Goal: Transaction & Acquisition: Purchase product/service

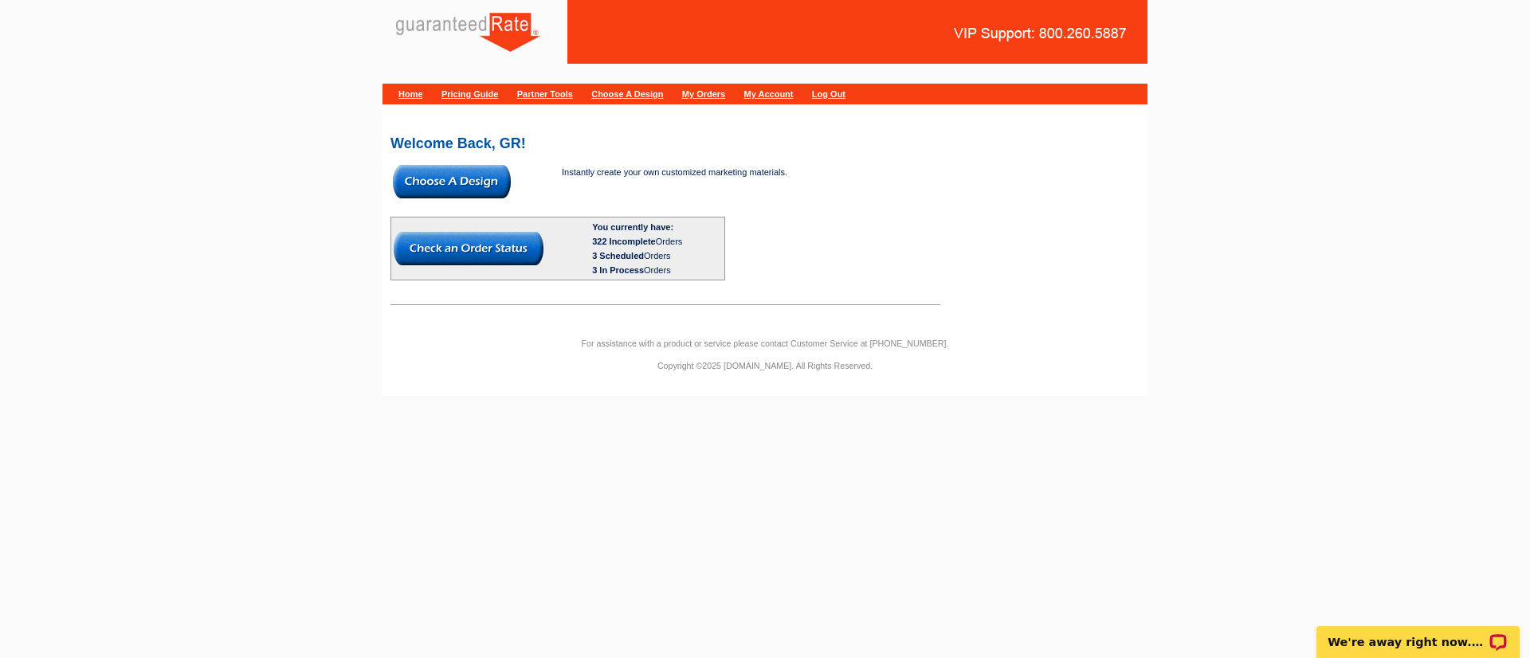
click at [452, 196] on img at bounding box center [452, 181] width 118 height 33
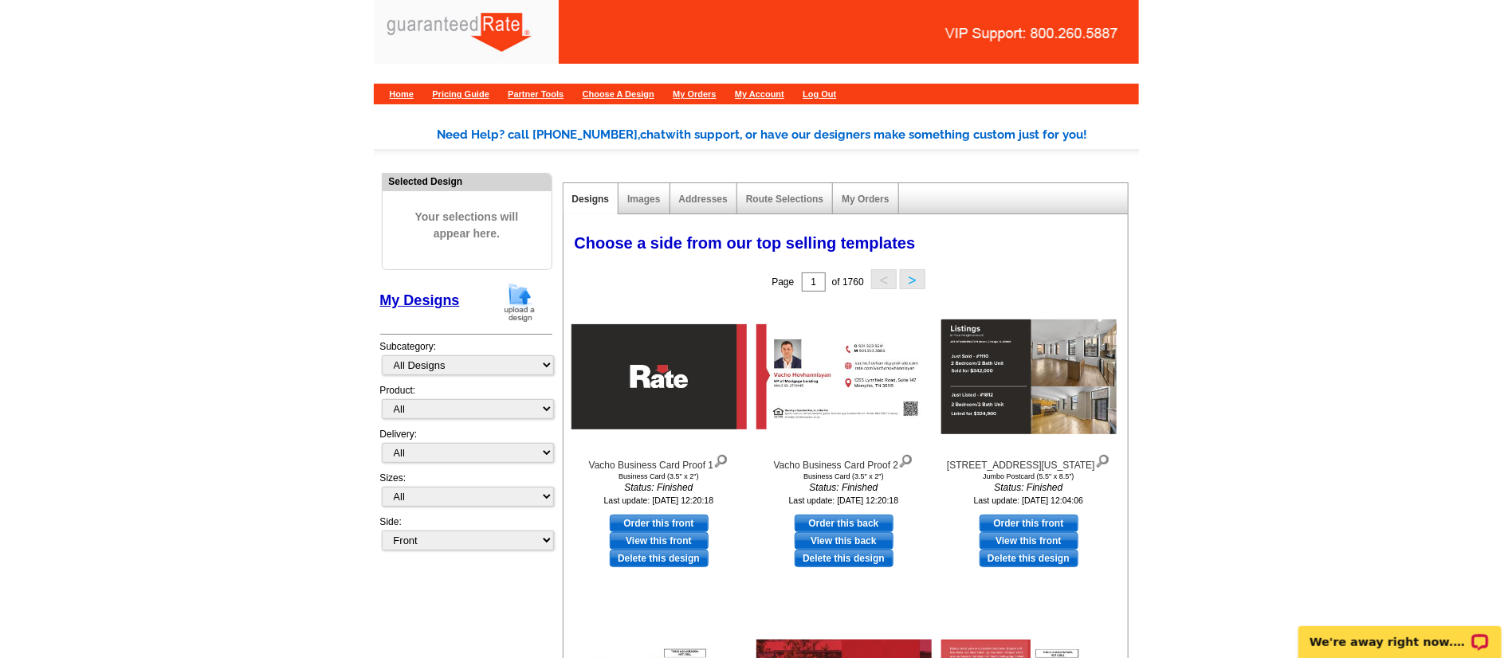
click at [515, 309] on img at bounding box center [519, 302] width 41 height 41
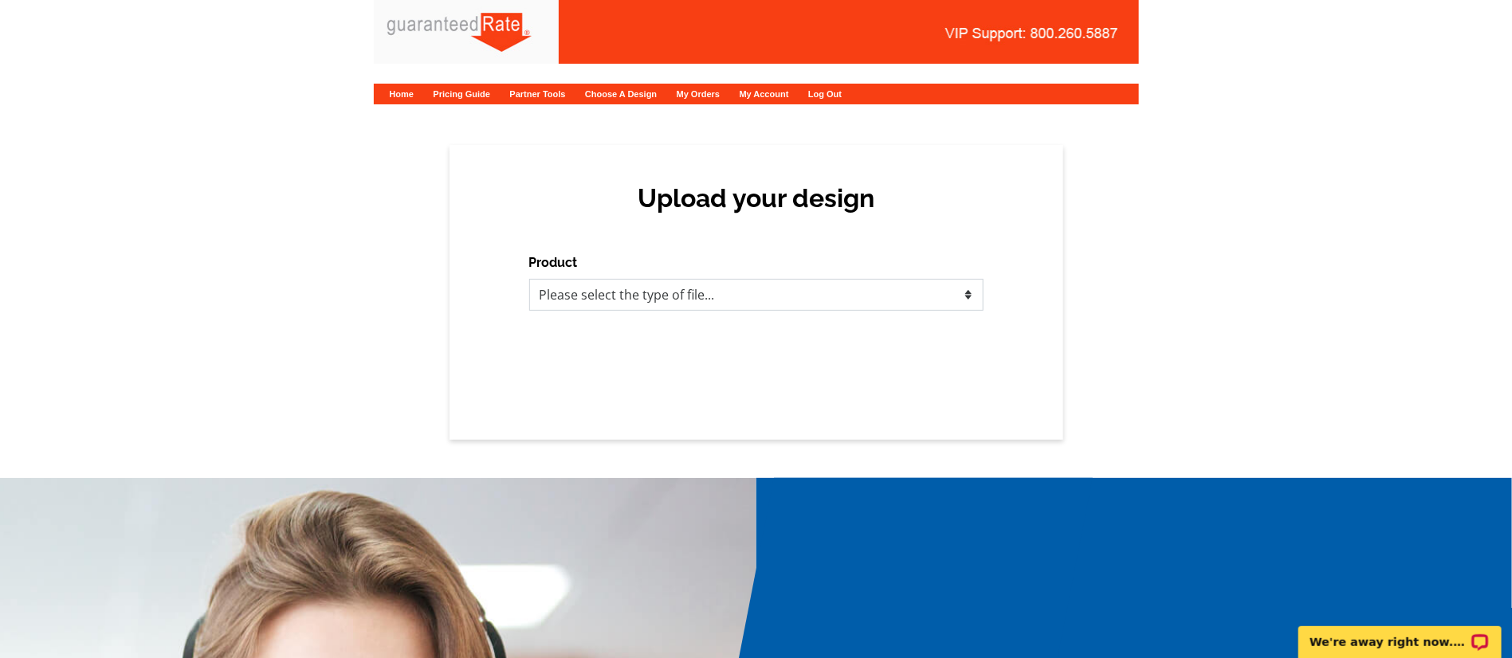
click at [596, 304] on select "Please select the type of file... Postcards Calendars Business Cards Letters an…" at bounding box center [756, 295] width 454 height 32
select select "3"
click at [529, 279] on select "Please select the type of file... Postcards Calendars Business Cards Letters an…" at bounding box center [756, 295] width 454 height 32
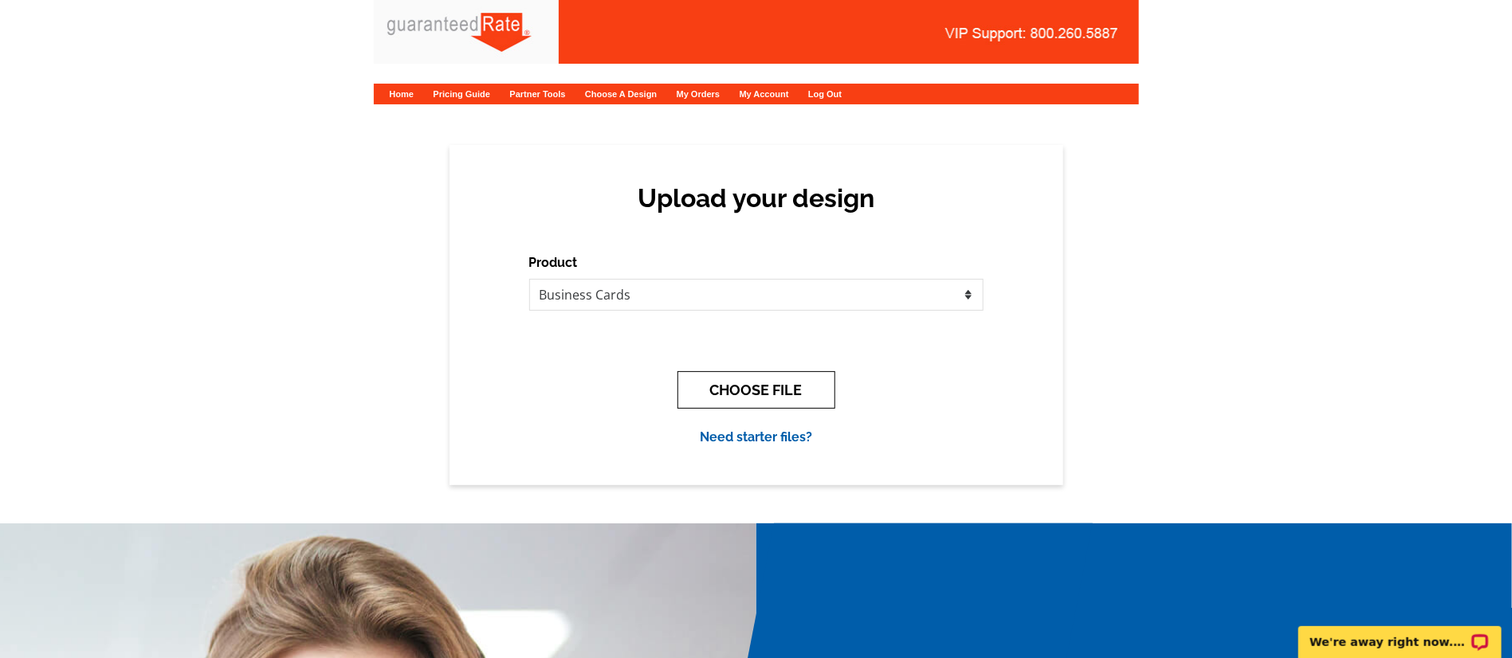
click at [765, 393] on button "CHOOSE FILE" at bounding box center [757, 389] width 158 height 37
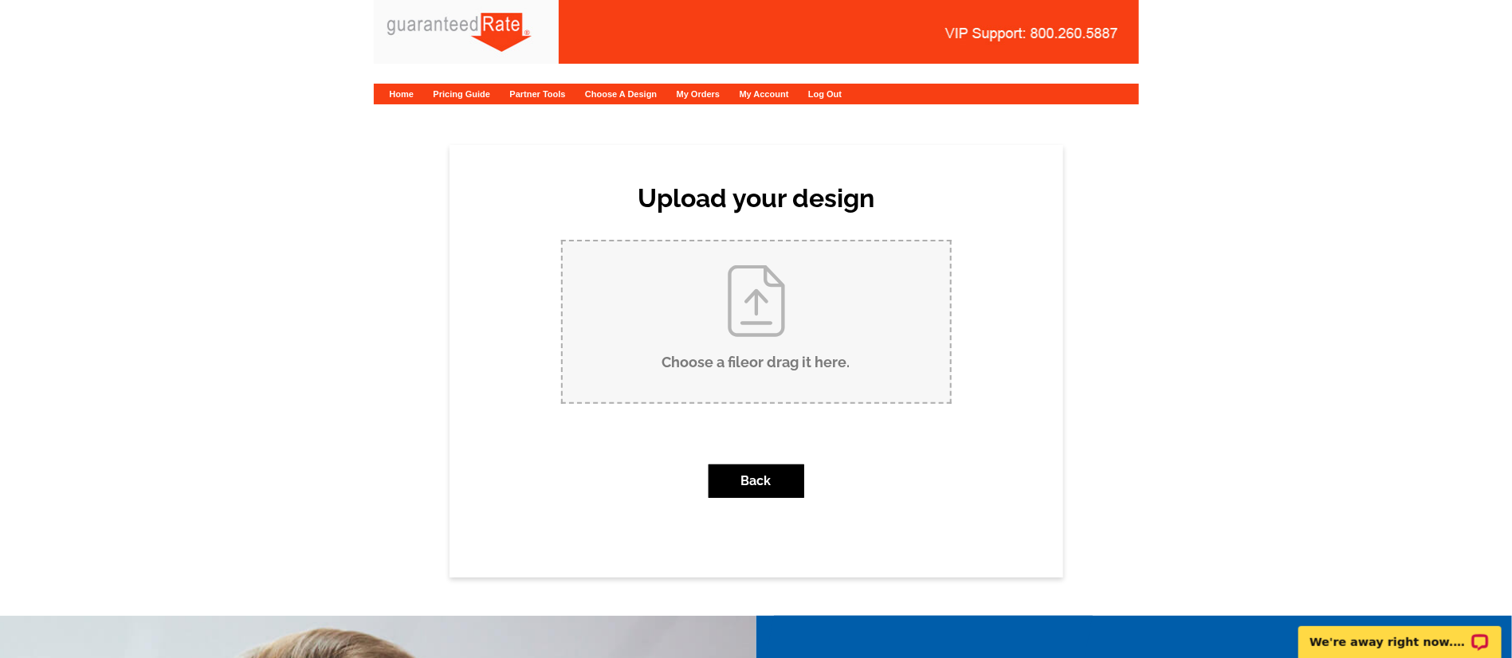
click at [705, 332] on input "Choose a file or drag it here ." at bounding box center [756, 322] width 387 height 161
type input "C:\fakepath\Bob Pezzella Business Card V1.pdf"
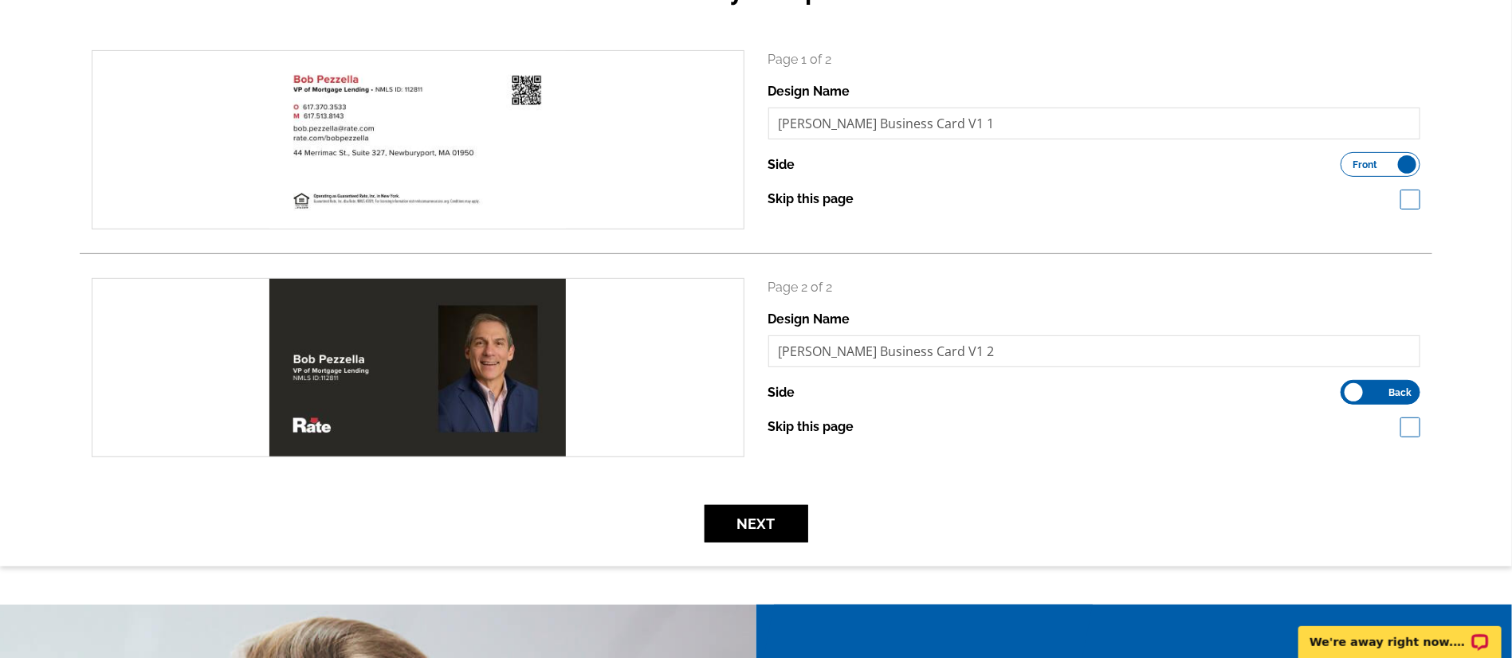
scroll to position [214, 0]
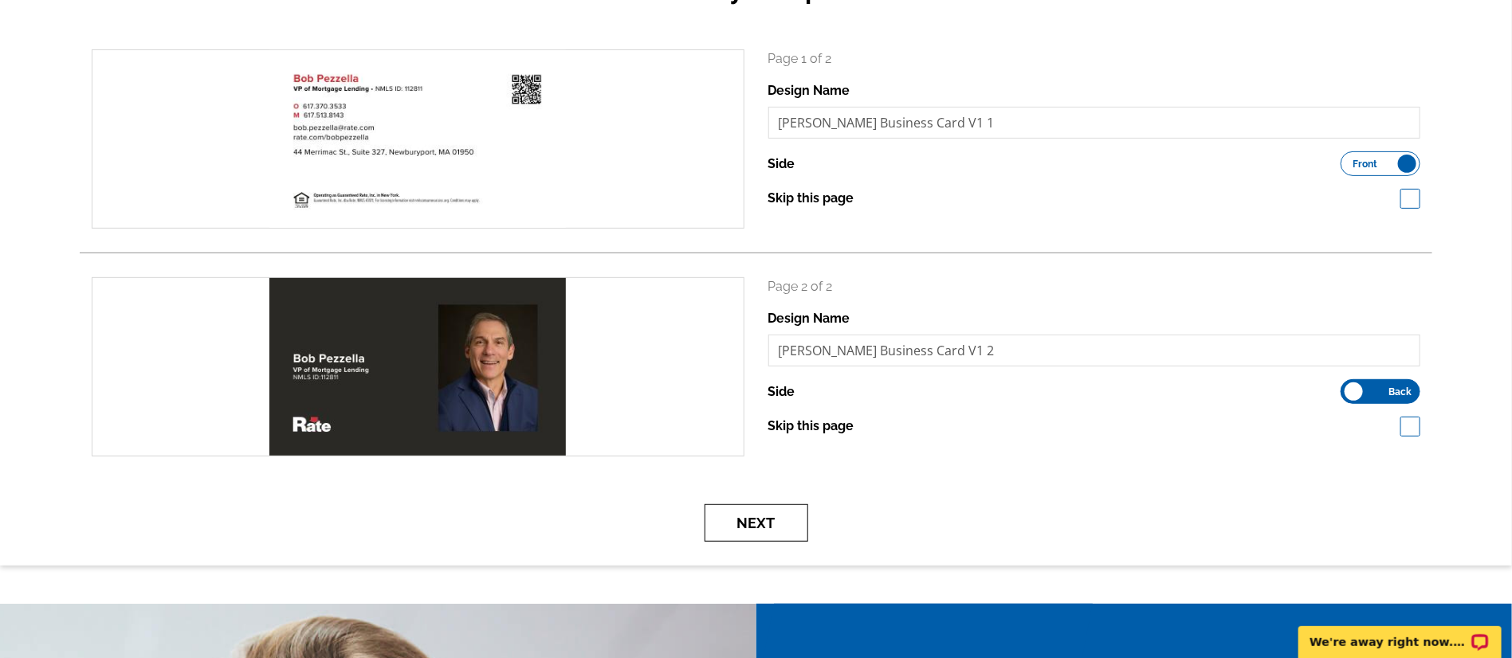
click at [779, 517] on button "Next" at bounding box center [757, 523] width 104 height 37
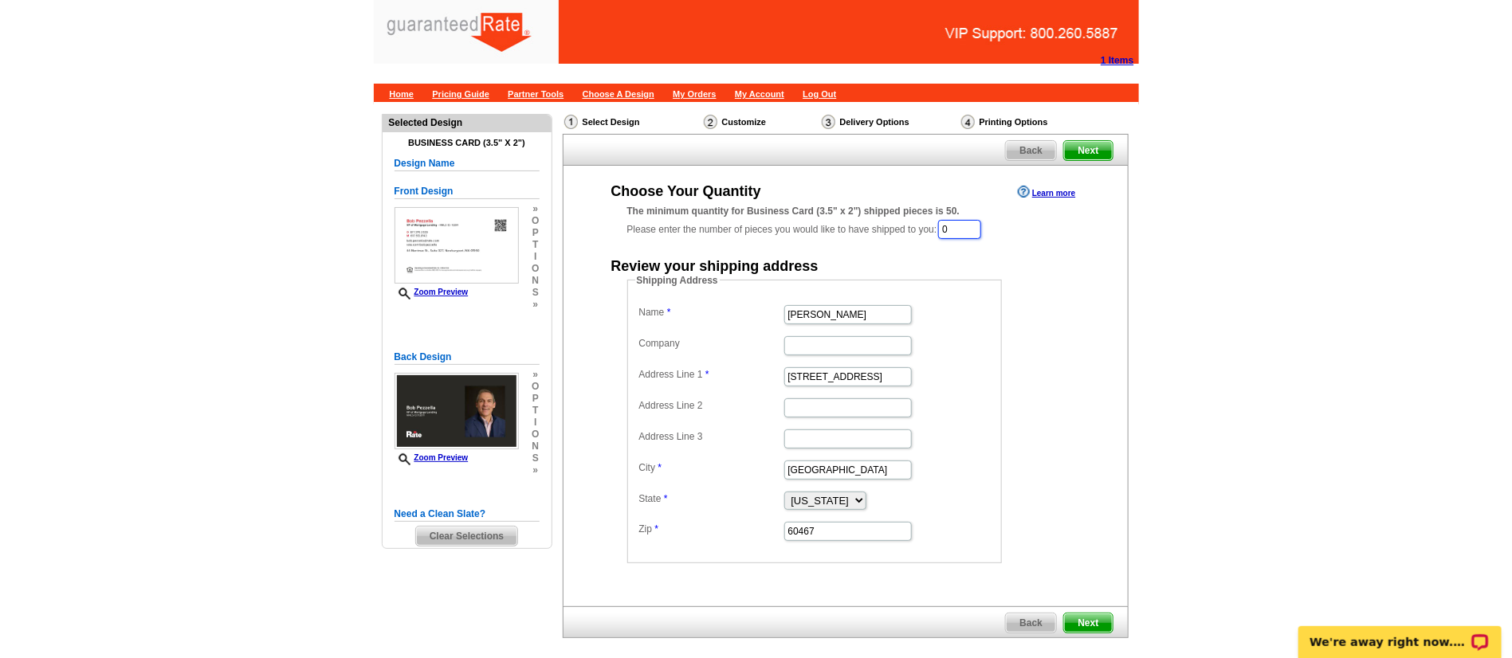
click at [958, 226] on input "0" at bounding box center [959, 229] width 43 height 19
type input "100"
drag, startPoint x: 854, startPoint y: 324, endPoint x: 705, endPoint y: 323, distance: 149.1
click at [705, 323] on dd "Linda Lownes" at bounding box center [814, 315] width 359 height 25
type input "Bob Pezzella"
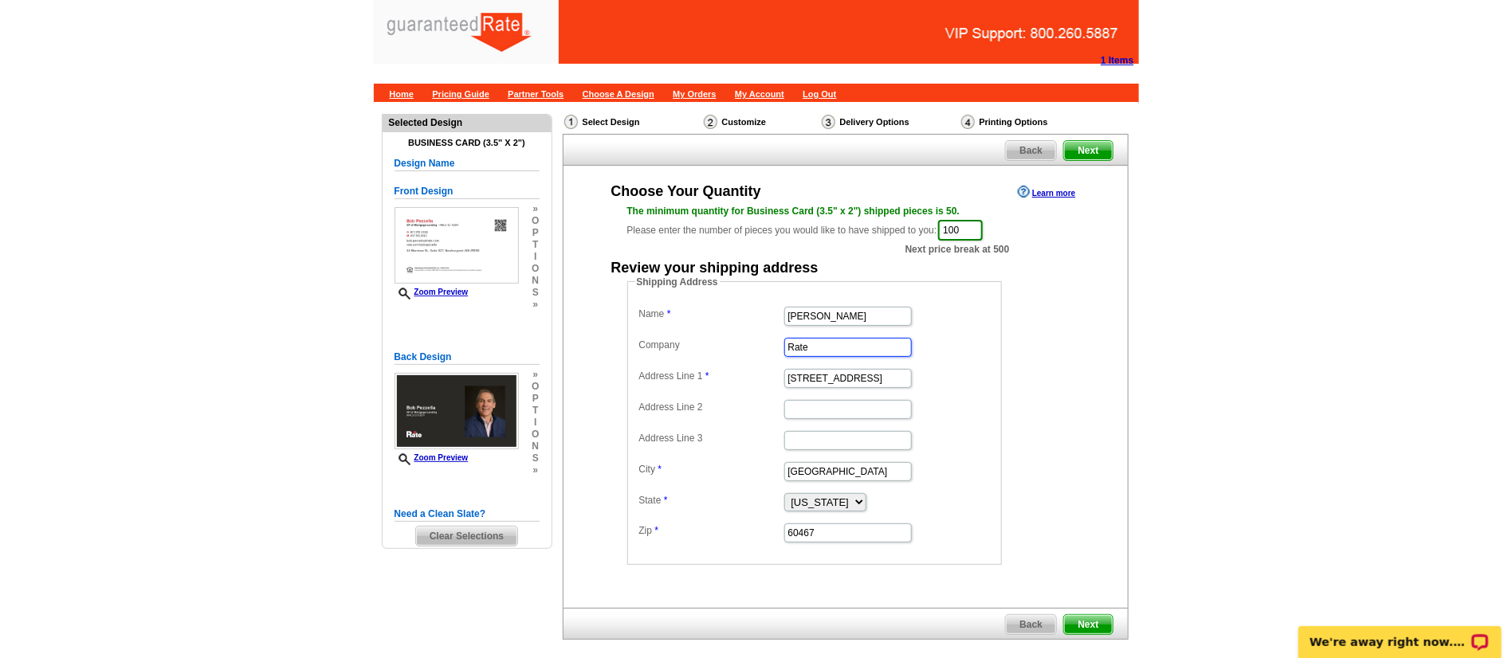
type input "Rate"
paste input "6A Winter St Newburyport"
drag, startPoint x: 902, startPoint y: 377, endPoint x: 845, endPoint y: 381, distance: 57.5
click at [845, 381] on input "6A Winter St Newburyport" at bounding box center [848, 378] width 128 height 19
type input "[STREET_ADDRESS]"
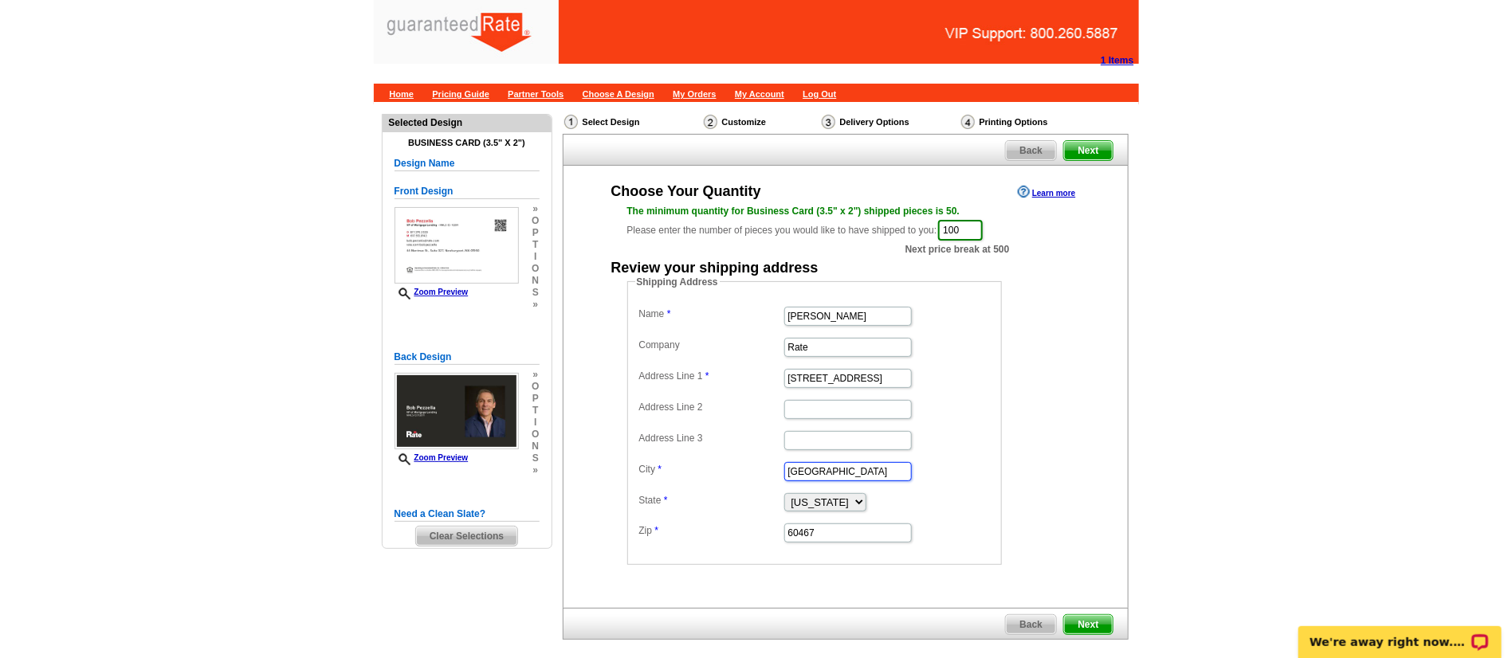
drag, startPoint x: 843, startPoint y: 470, endPoint x: 610, endPoint y: 466, distance: 233.6
click at [610, 466] on div "Shipping Address Name Bob Pezzella Company Rate Address Line 1 6A Winter St Add…" at bounding box center [845, 420] width 501 height 290
paste input "[GEOGRAPHIC_DATA]"
type input "[GEOGRAPHIC_DATA]"
click at [858, 497] on select "Alabama Alaska Arizona Arkansas California Colorado Connecticut District of Col…" at bounding box center [825, 502] width 82 height 18
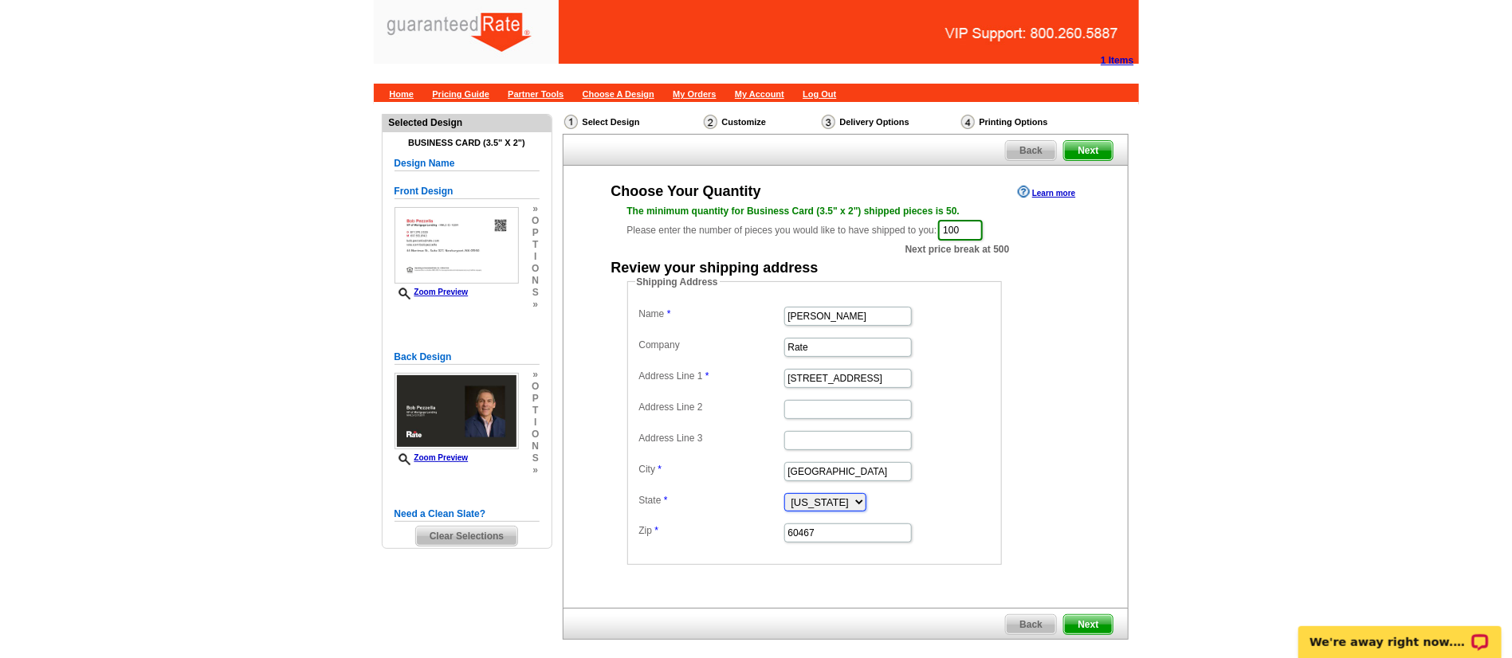
select select "MA"
click at [784, 493] on select "Alabama Alaska Arizona Arkansas California Colorado Connecticut District of Col…" at bounding box center [825, 502] width 82 height 18
click at [887, 524] on input "60467" at bounding box center [848, 533] width 128 height 19
drag, startPoint x: 858, startPoint y: 528, endPoint x: 654, endPoint y: 532, distance: 204.9
click at [654, 532] on dl "Name Bob Pezzella Company Rate Address Line 1 6A Winter St Address Line 2 Addre…" at bounding box center [814, 424] width 359 height 242
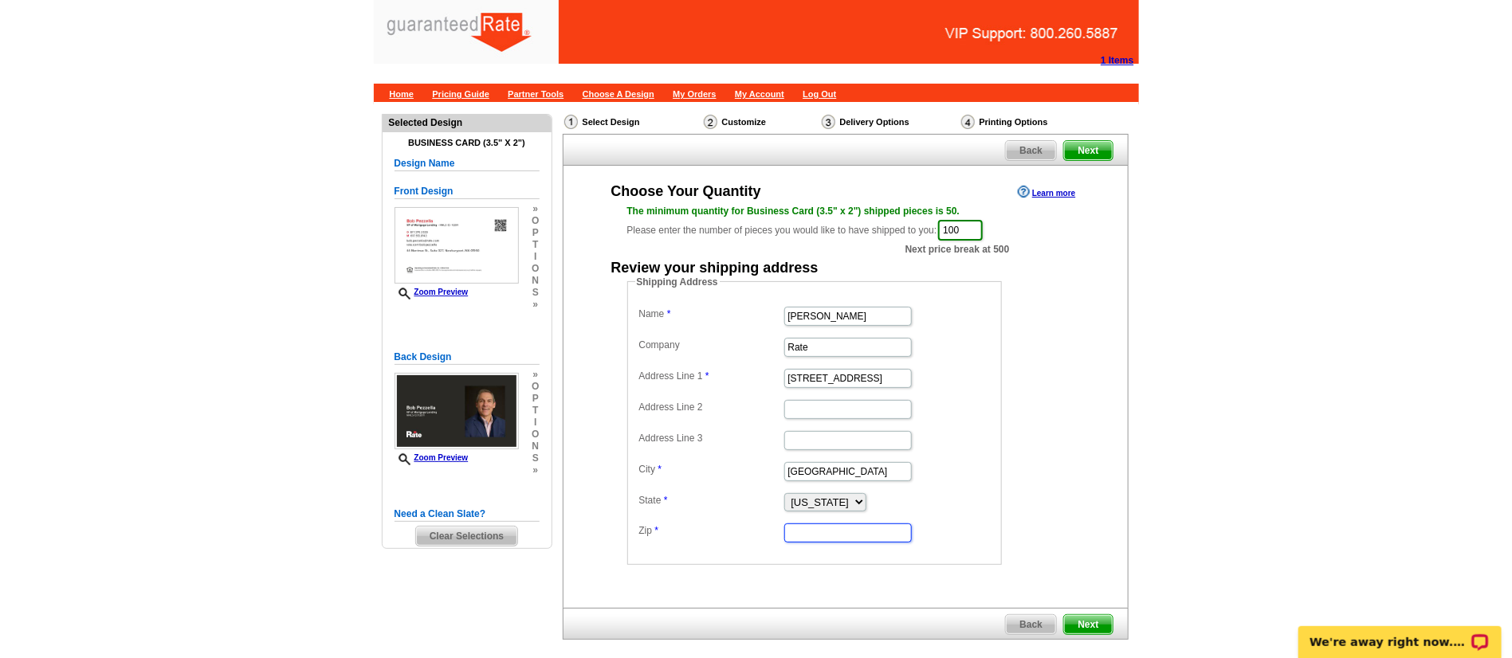
paste input "01950"
type input "01950"
click at [1115, 434] on div "Choose Your Quantity Learn more The minimum quantity for Business Card (3.5" x …" at bounding box center [846, 373] width 564 height 383
click at [1082, 625] on span "Next" at bounding box center [1088, 624] width 48 height 19
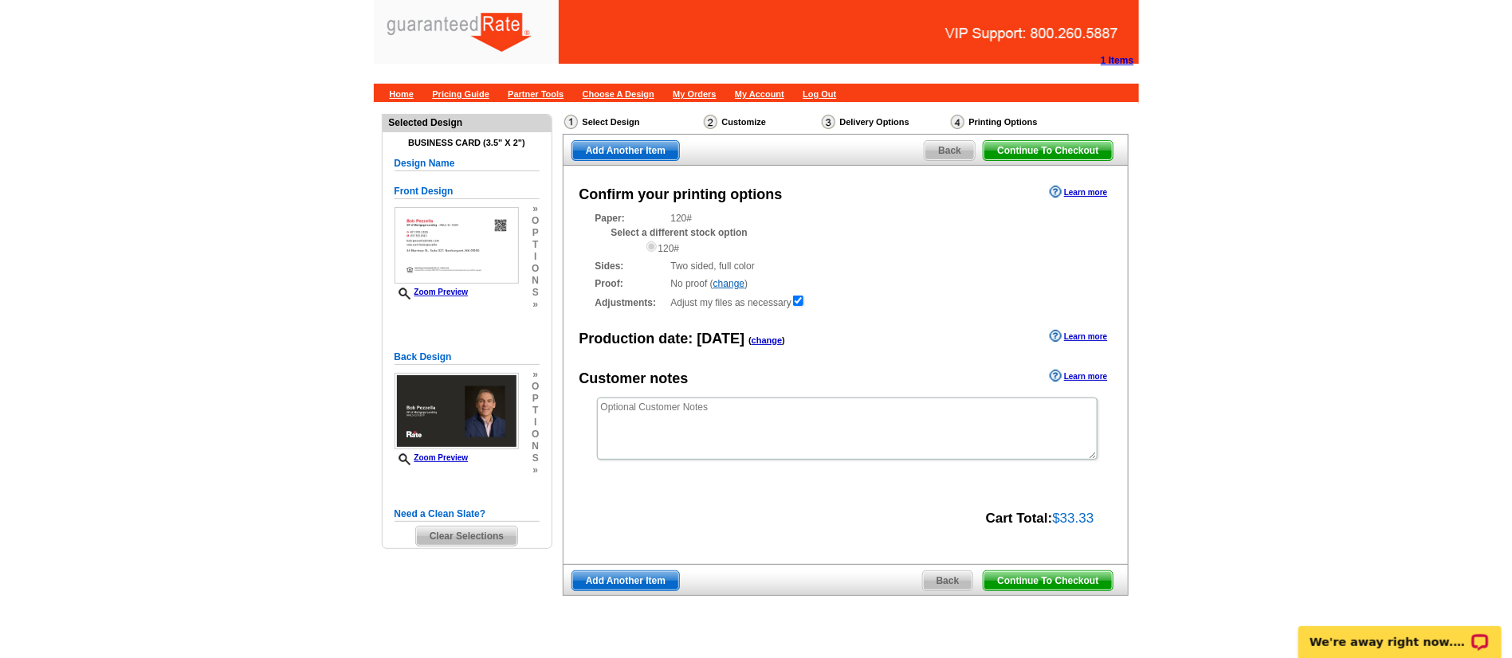
click at [1057, 576] on span "Continue To Checkout" at bounding box center [1048, 580] width 128 height 19
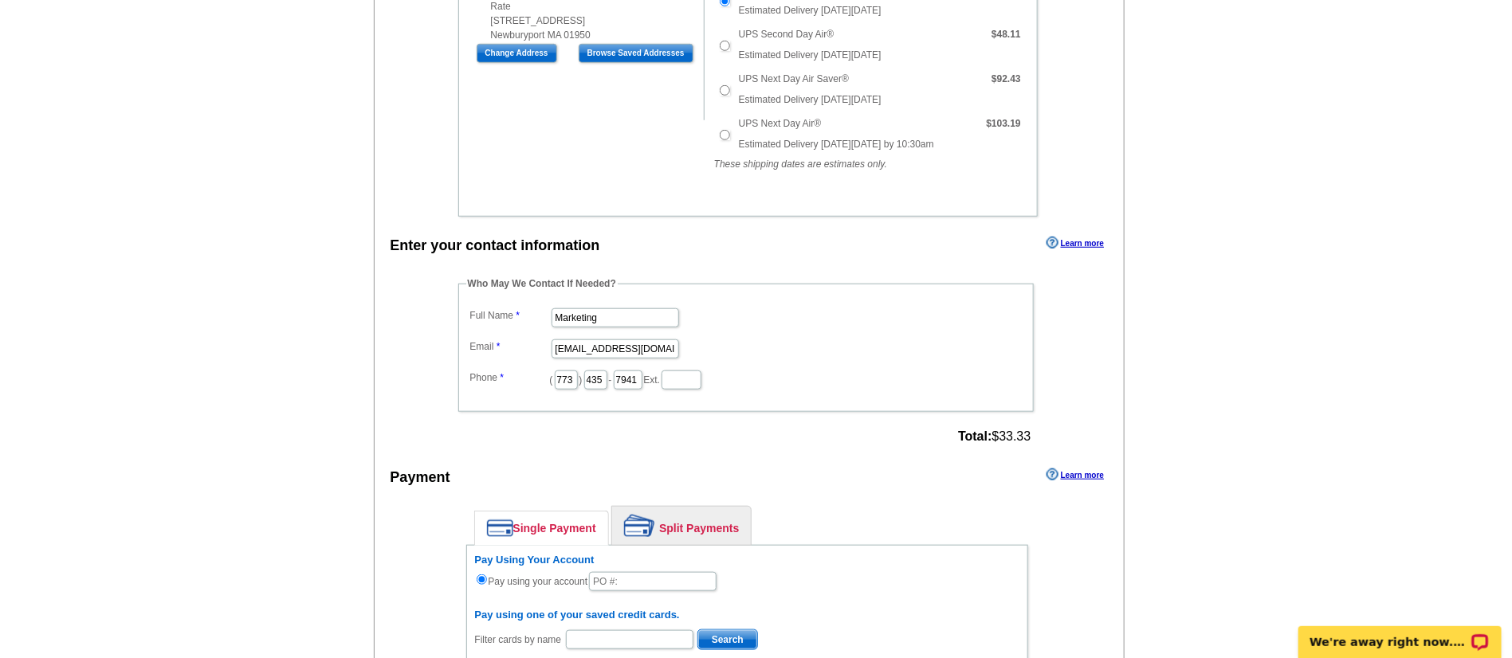
scroll to position [532, 0]
drag, startPoint x: 630, startPoint y: 308, endPoint x: 461, endPoint y: 316, distance: 169.2
click at [461, 316] on fieldset "Who May We Contact If Needed? Full Name Marketing Email [EMAIL_ADDRESS][DOMAIN_…" at bounding box center [745, 342] width 575 height 136
type input "[PERSON_NAME]"
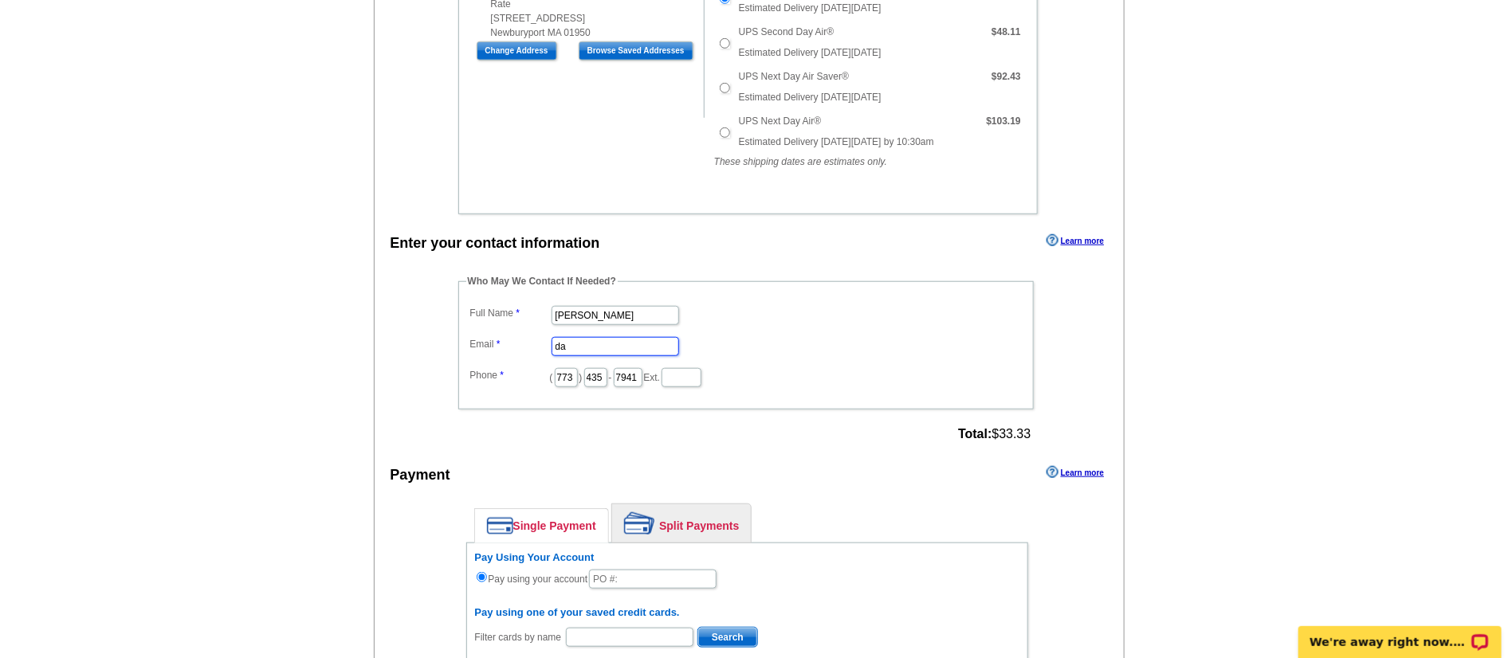
scroll to position [0, 0]
type input "[PERSON_NAME][EMAIL_ADDRESS][PERSON_NAME][DOMAIN_NAME]"
type input "5"
type input "312"
type input "509"
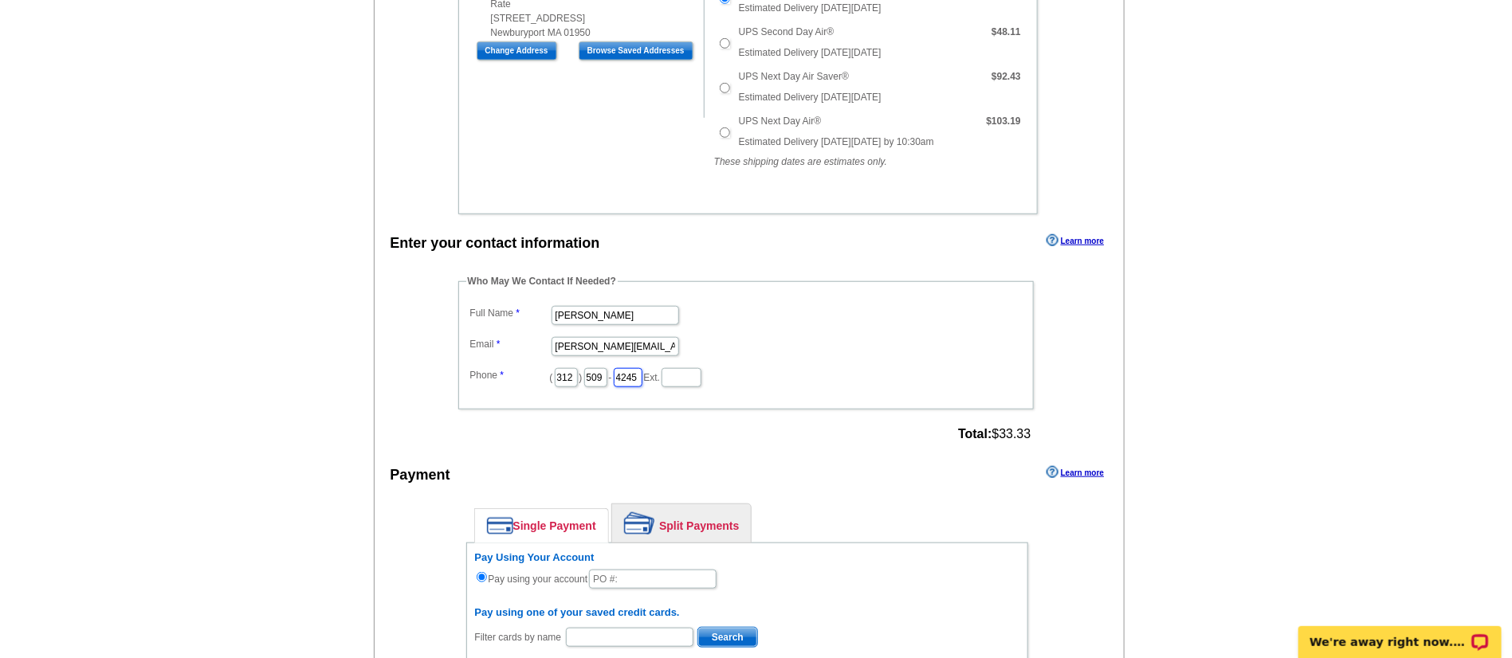
type input "4245"
click at [441, 327] on div "Who May We Contact If Needed? Full Name Daniel Zorn Email daniel.zorn@rate.com …" at bounding box center [747, 360] width 642 height 172
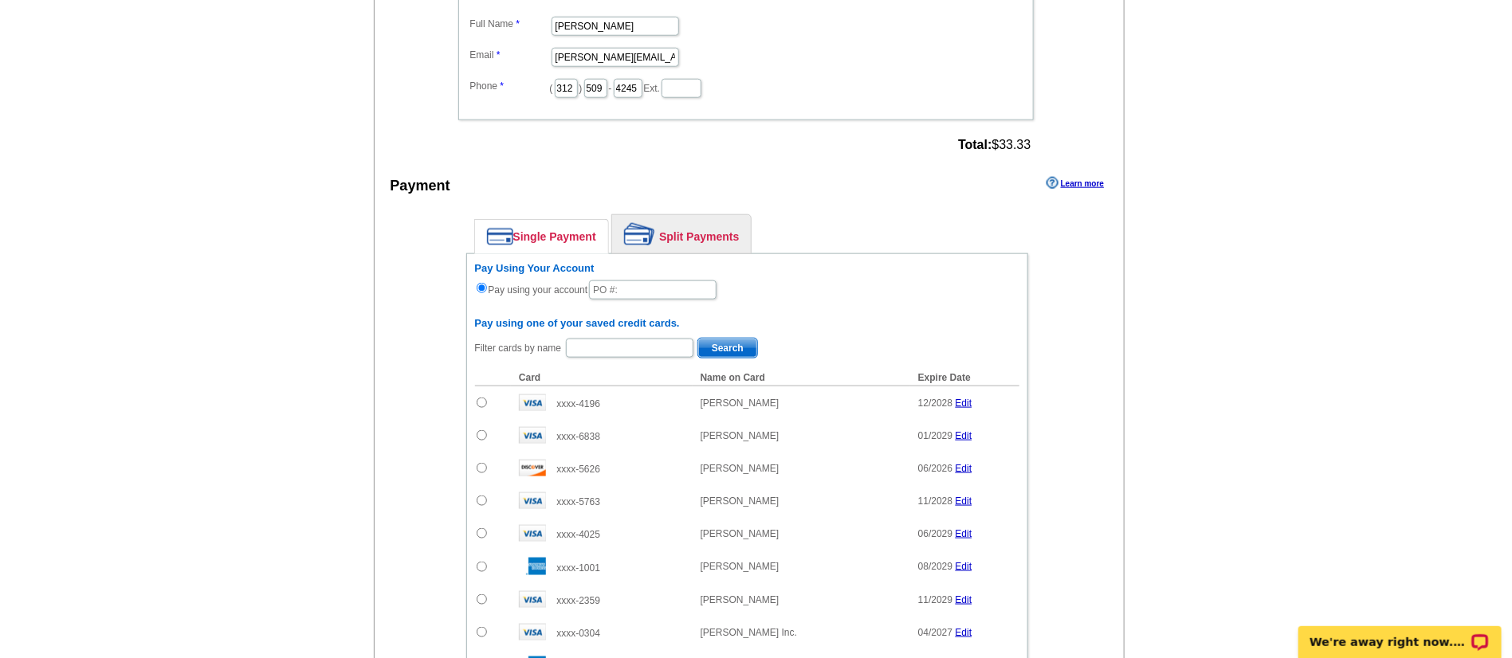
scroll to position [823, 0]
click at [648, 291] on input "text" at bounding box center [653, 288] width 128 height 19
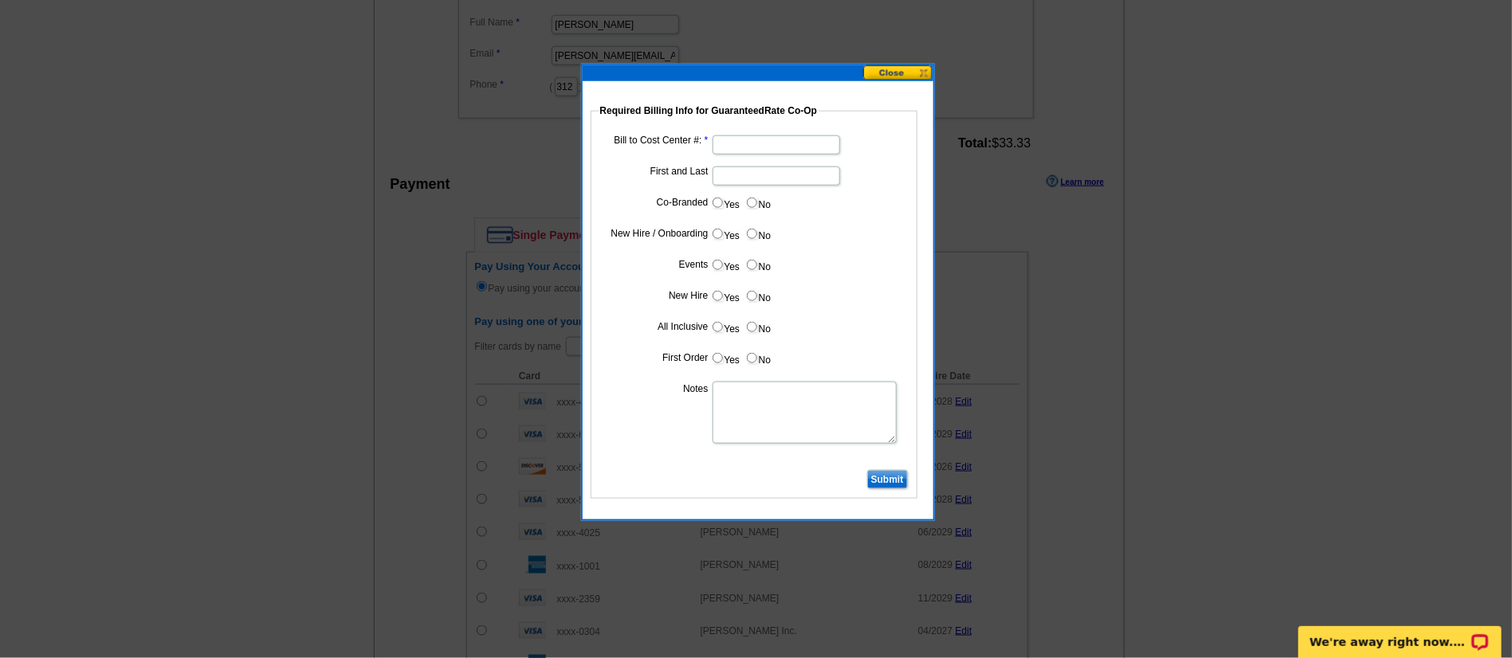
click at [906, 70] on button at bounding box center [898, 72] width 70 height 15
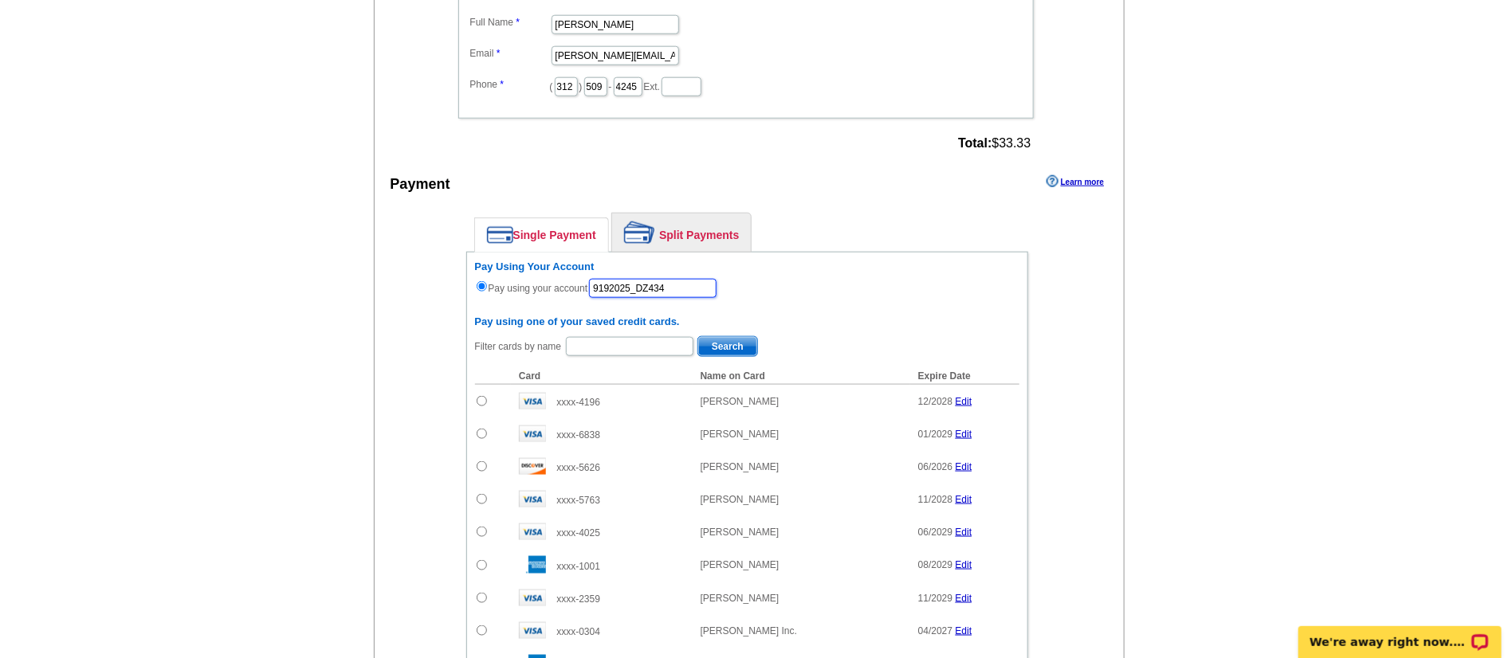
click at [658, 280] on input "9192025_DZ434" at bounding box center [653, 288] width 128 height 19
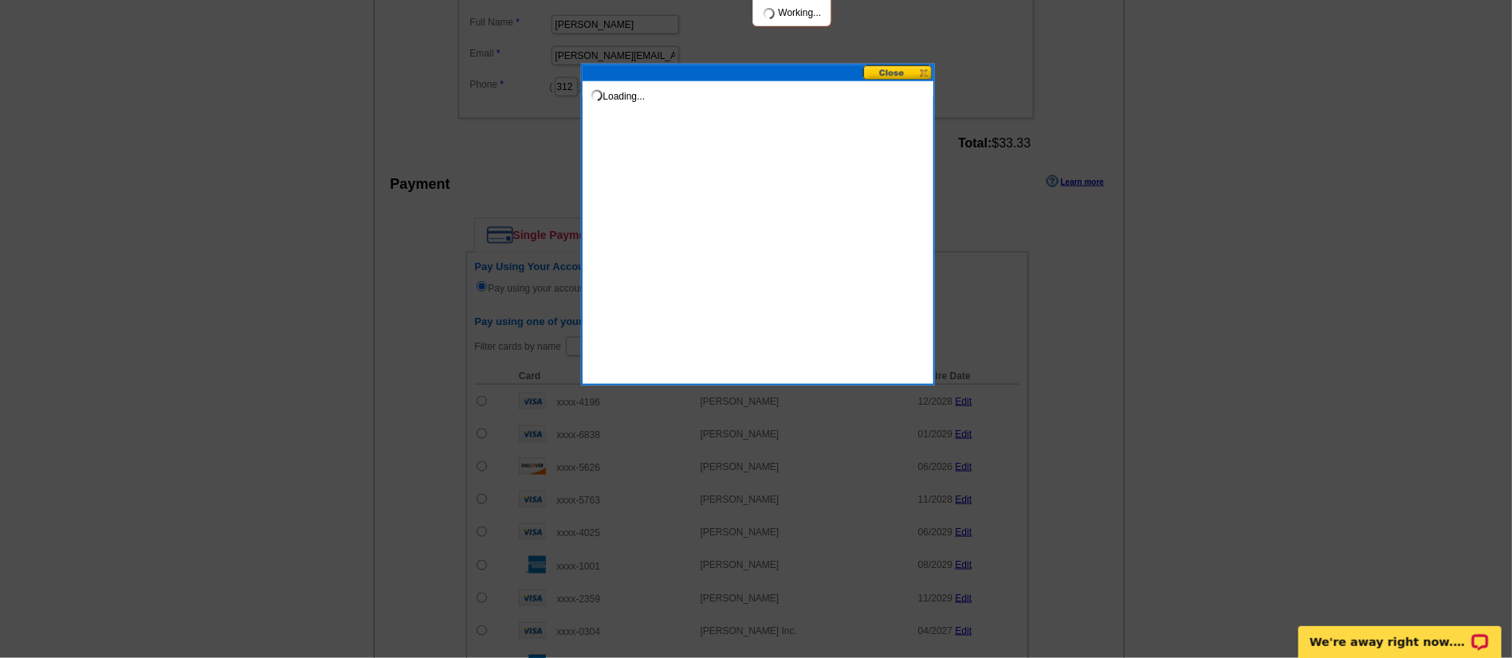
click at [878, 72] on button at bounding box center [898, 72] width 70 height 15
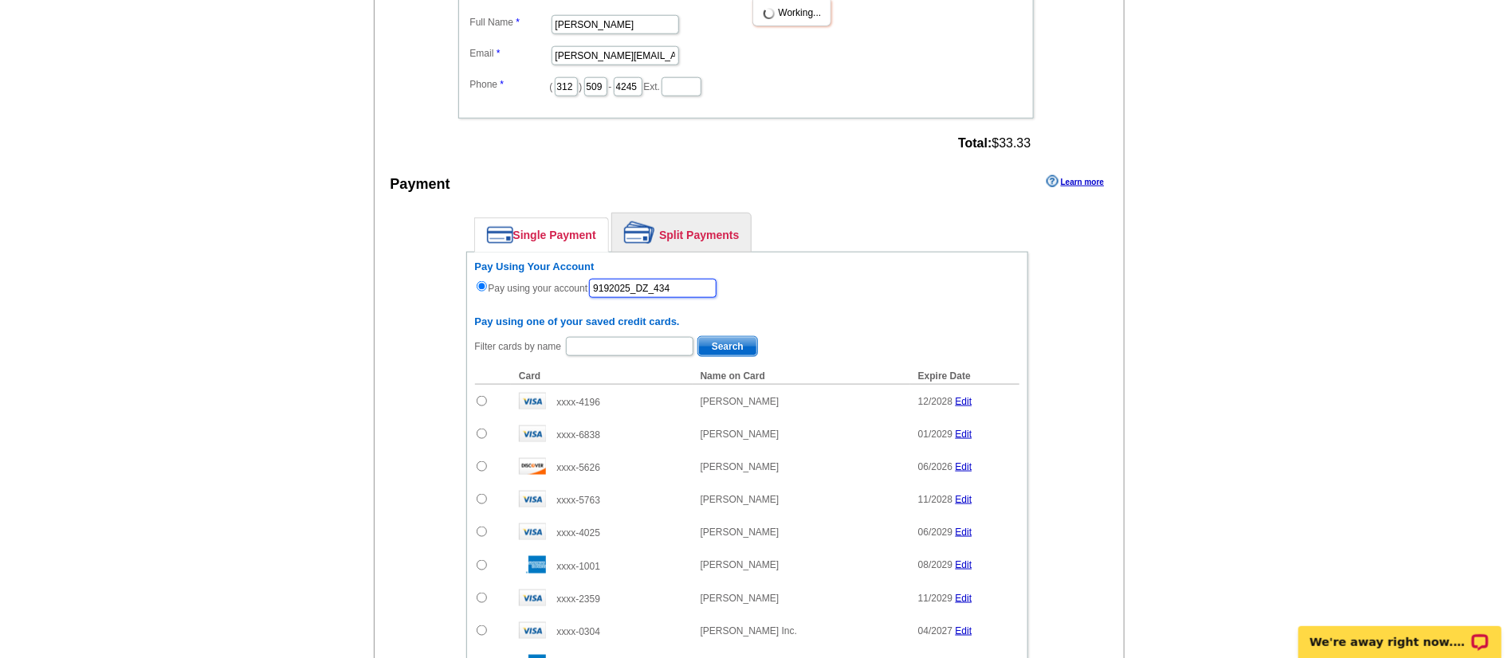
click at [714, 291] on input "9192025_DZ_434" at bounding box center [653, 288] width 128 height 19
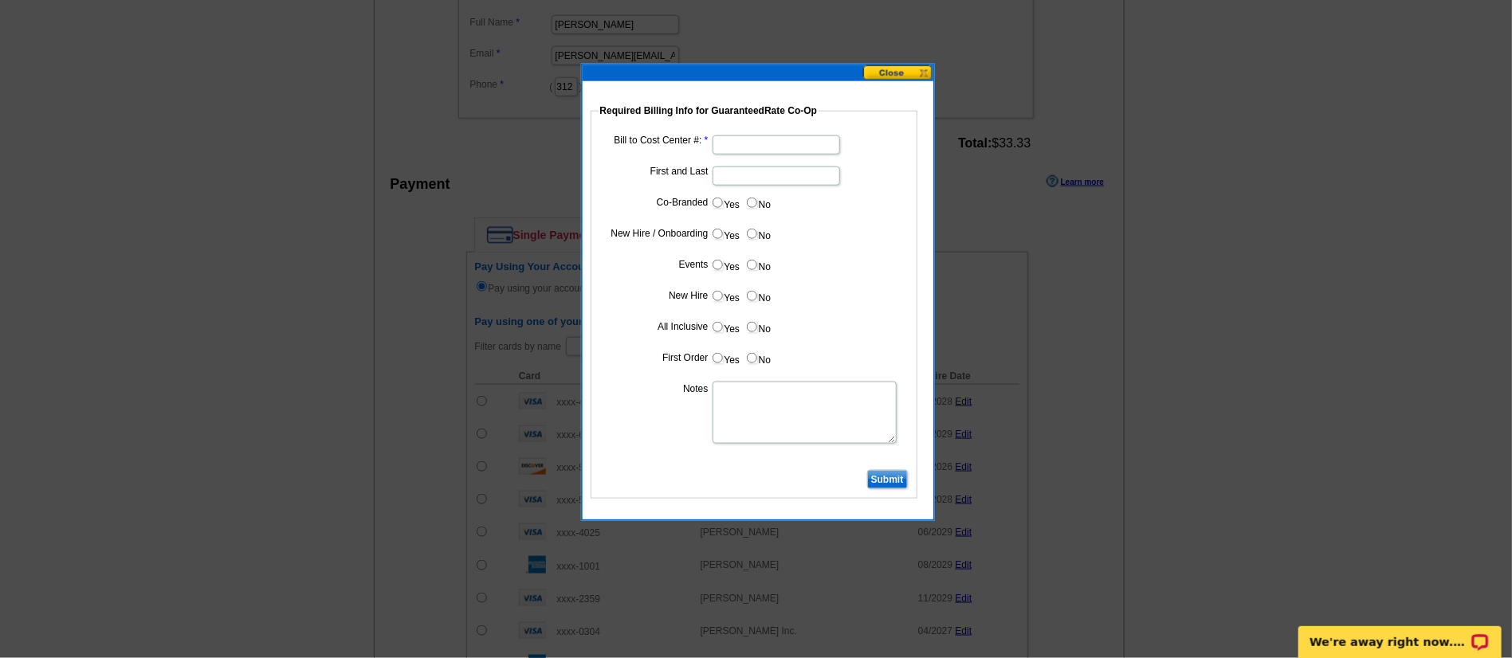
type input "9192025_DZ_434"
click at [721, 147] on input "Bill to Cost Center #:" at bounding box center [777, 145] width 128 height 19
type input "1970"
type input "[PERSON_NAME]"
click at [753, 203] on input "No" at bounding box center [752, 203] width 10 height 10
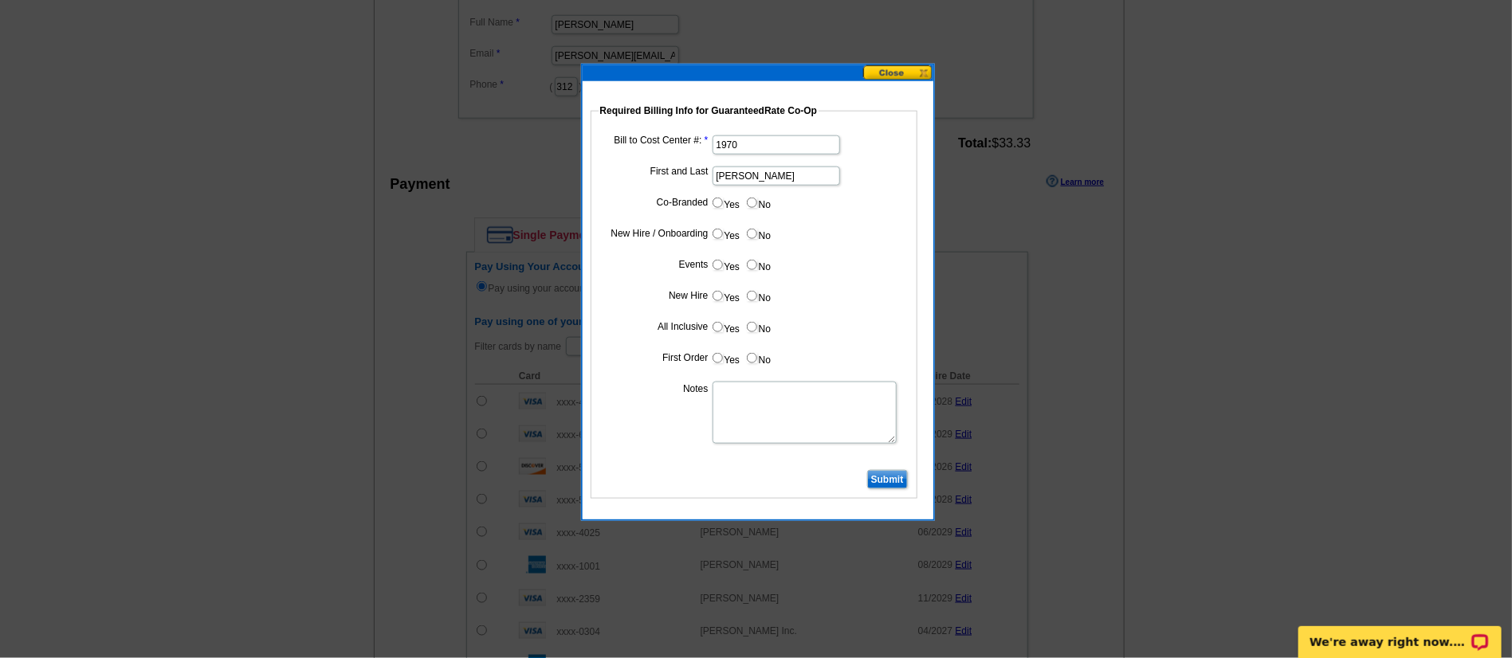
radio input "true"
click at [721, 231] on input "Yes" at bounding box center [718, 234] width 10 height 10
radio input "true"
click at [746, 266] on label "No" at bounding box center [758, 265] width 26 height 18
click at [747, 266] on input "No" at bounding box center [752, 265] width 10 height 10
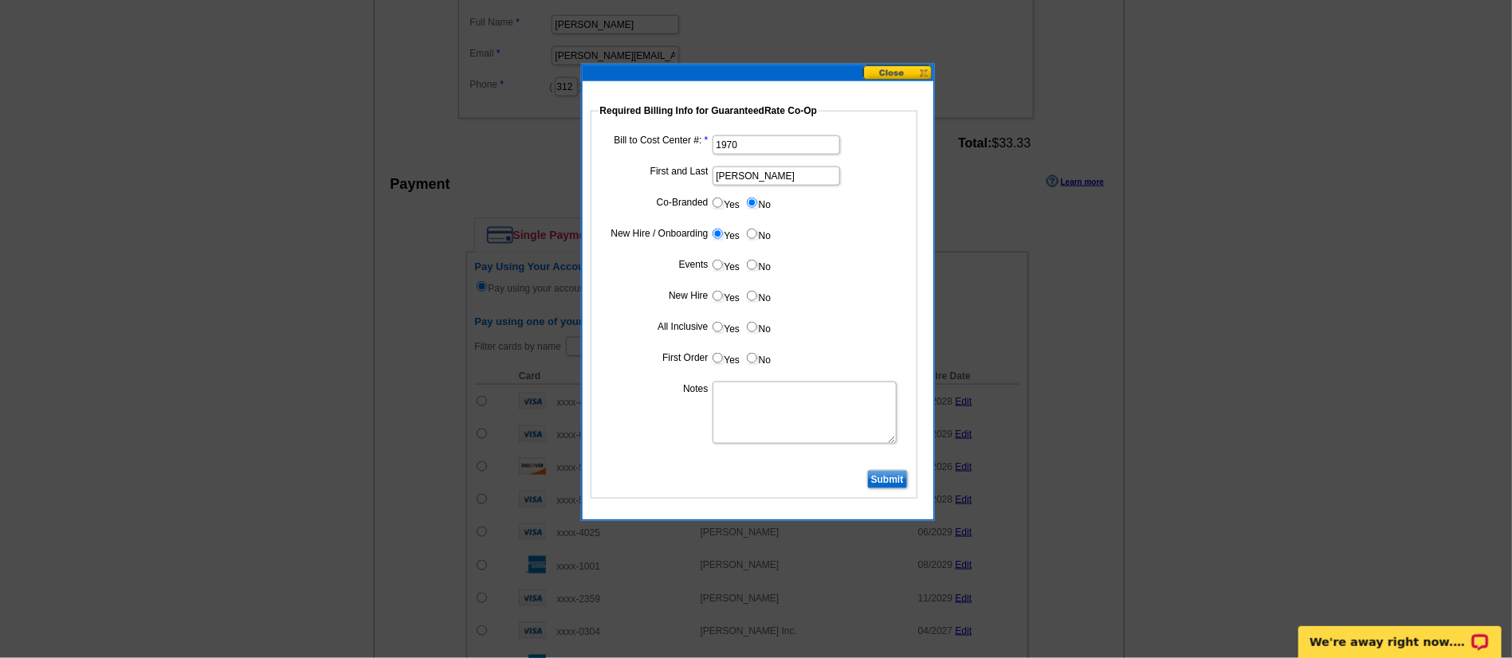
radio input "true"
click at [709, 290] on dd "Yes No" at bounding box center [754, 299] width 311 height 25
click at [716, 300] on input "Yes" at bounding box center [718, 296] width 10 height 10
radio input "true"
click at [719, 323] on input "Yes" at bounding box center [718, 327] width 10 height 10
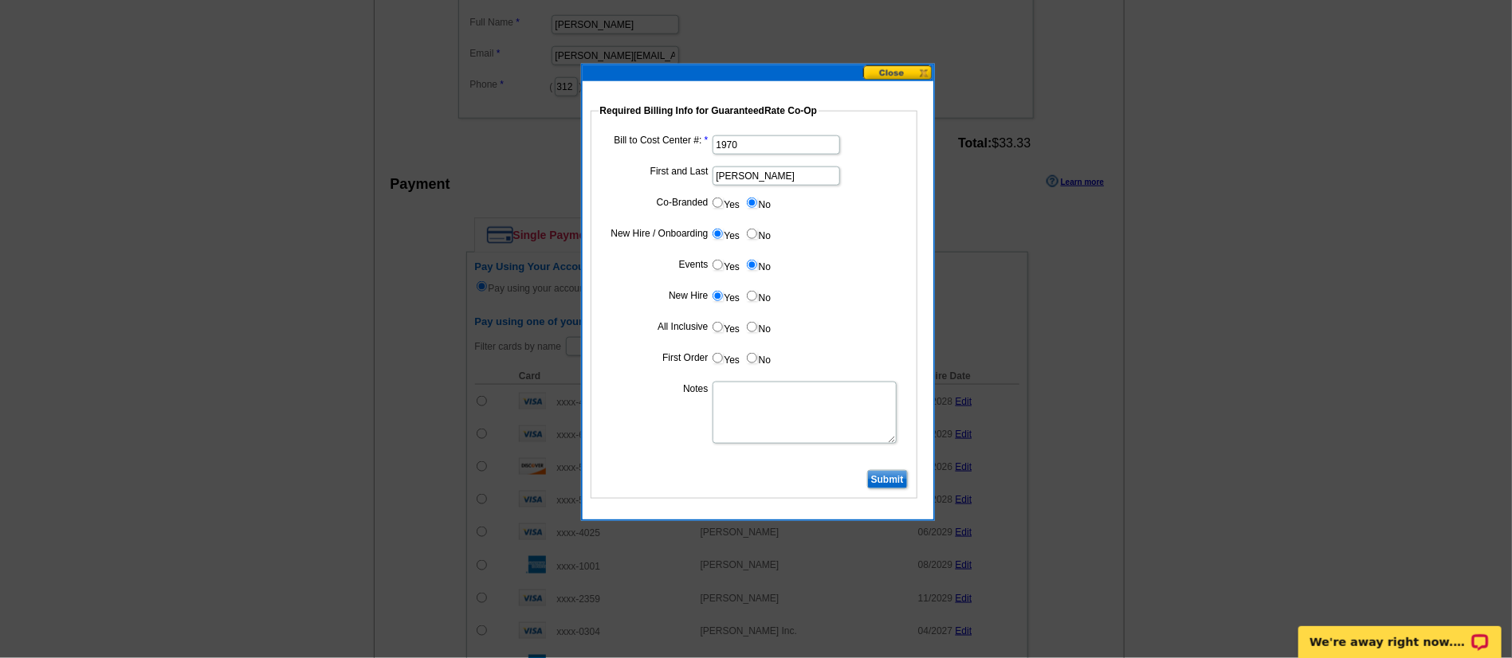
radio input "true"
click at [718, 360] on input "Yes" at bounding box center [718, 358] width 10 height 10
radio input "true"
click at [765, 406] on textarea "Notes" at bounding box center [805, 413] width 184 height 62
type textarea "CC:1970. New Hire first business card order. Bill to branch. Not individual."
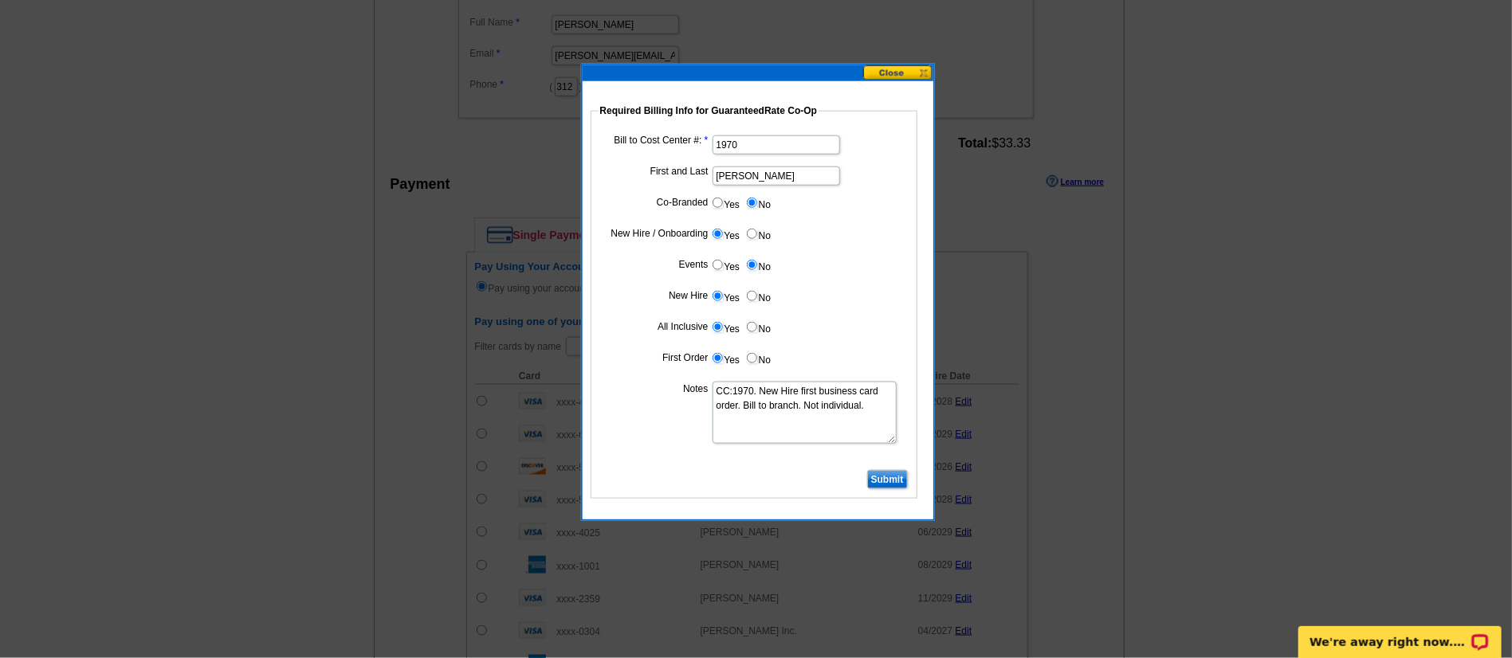
click at [889, 477] on input "Submit" at bounding box center [887, 479] width 41 height 19
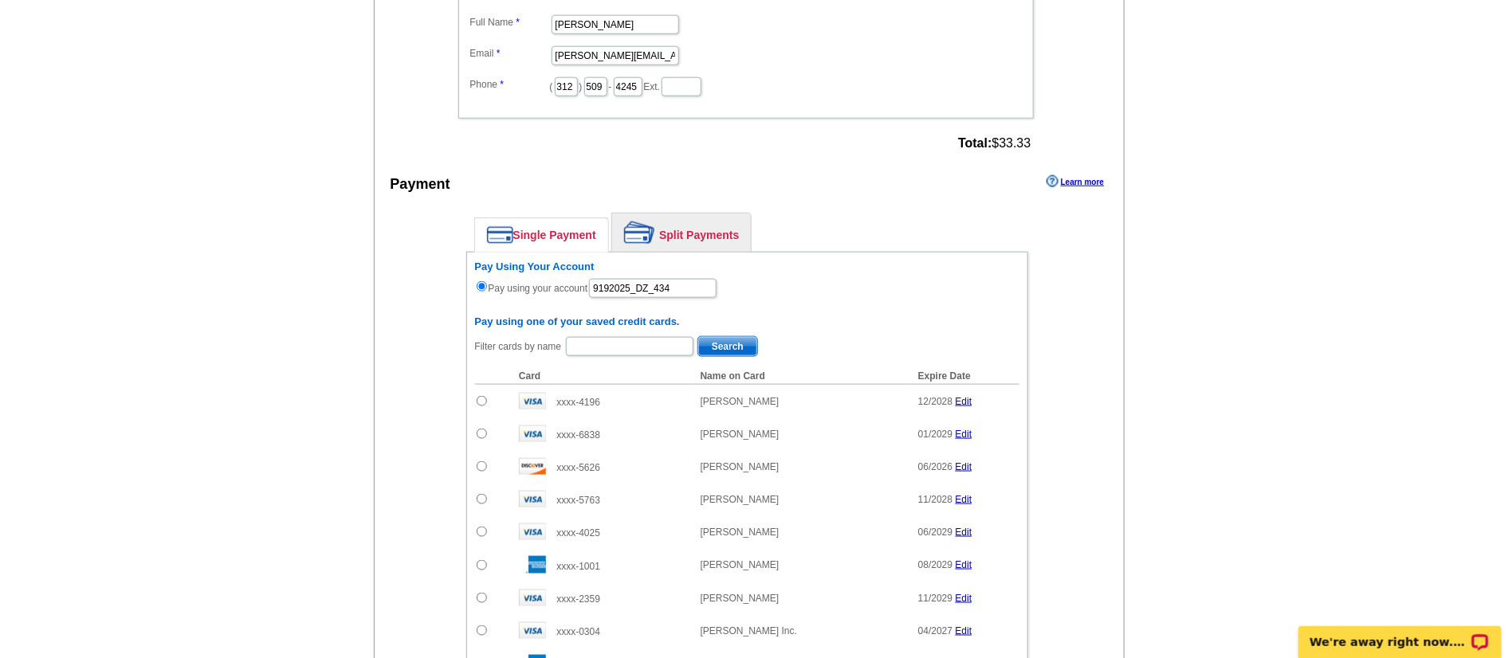
scroll to position [1200, 0]
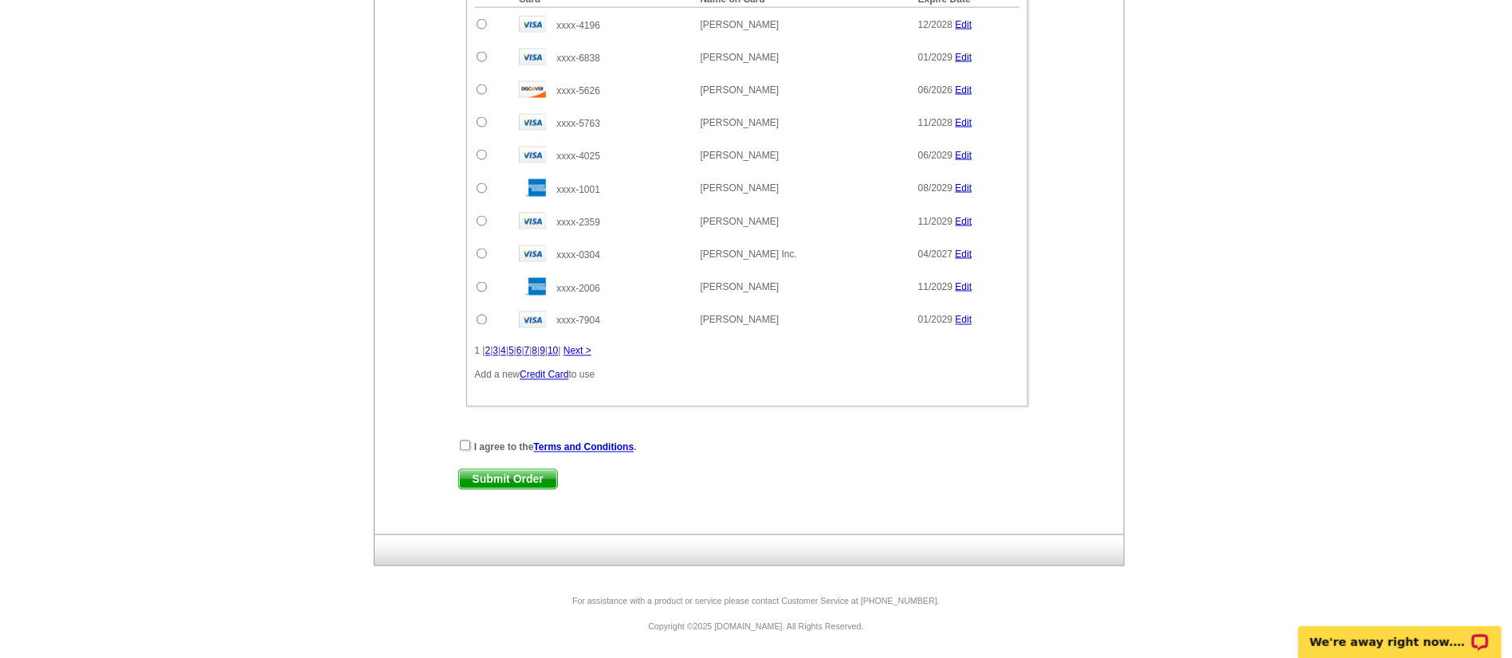
click at [461, 445] on input "checkbox" at bounding box center [465, 446] width 10 height 10
checkbox input "true"
click at [501, 483] on span "Submit Order" at bounding box center [508, 479] width 98 height 19
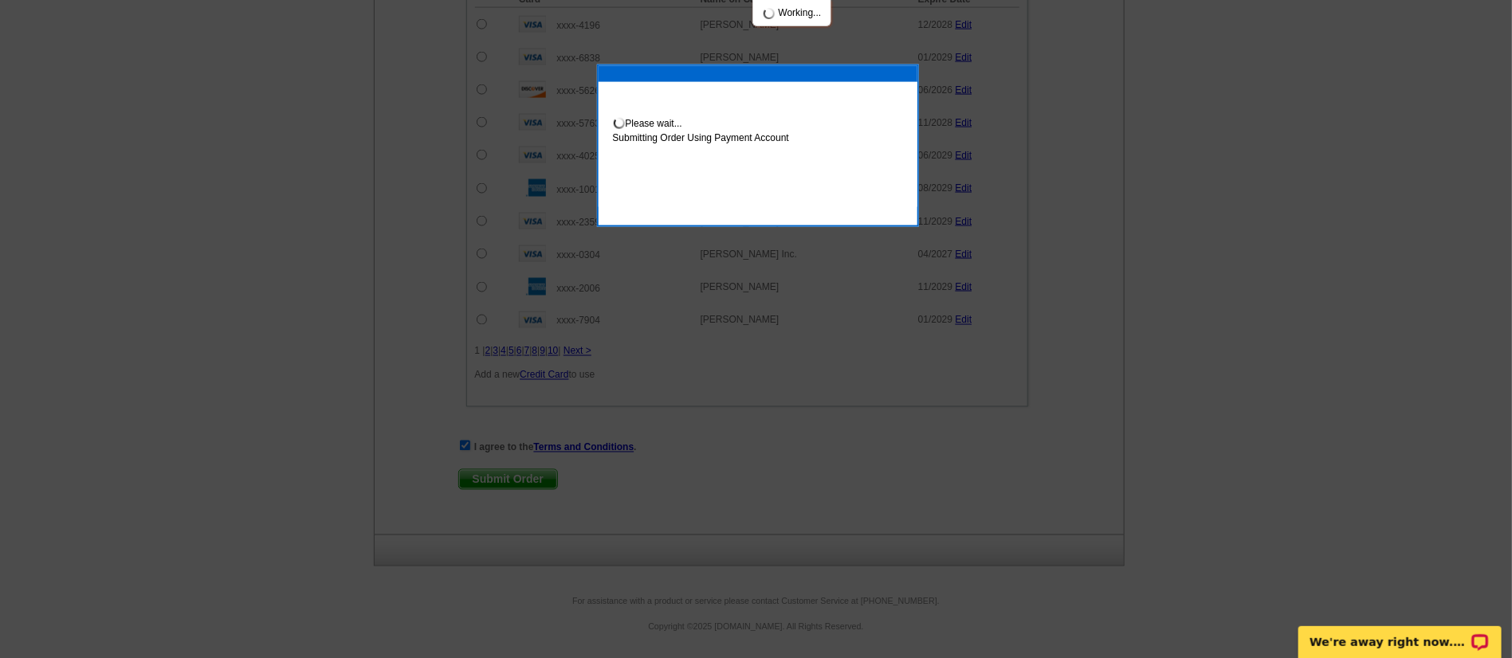
scroll to position [1280, 0]
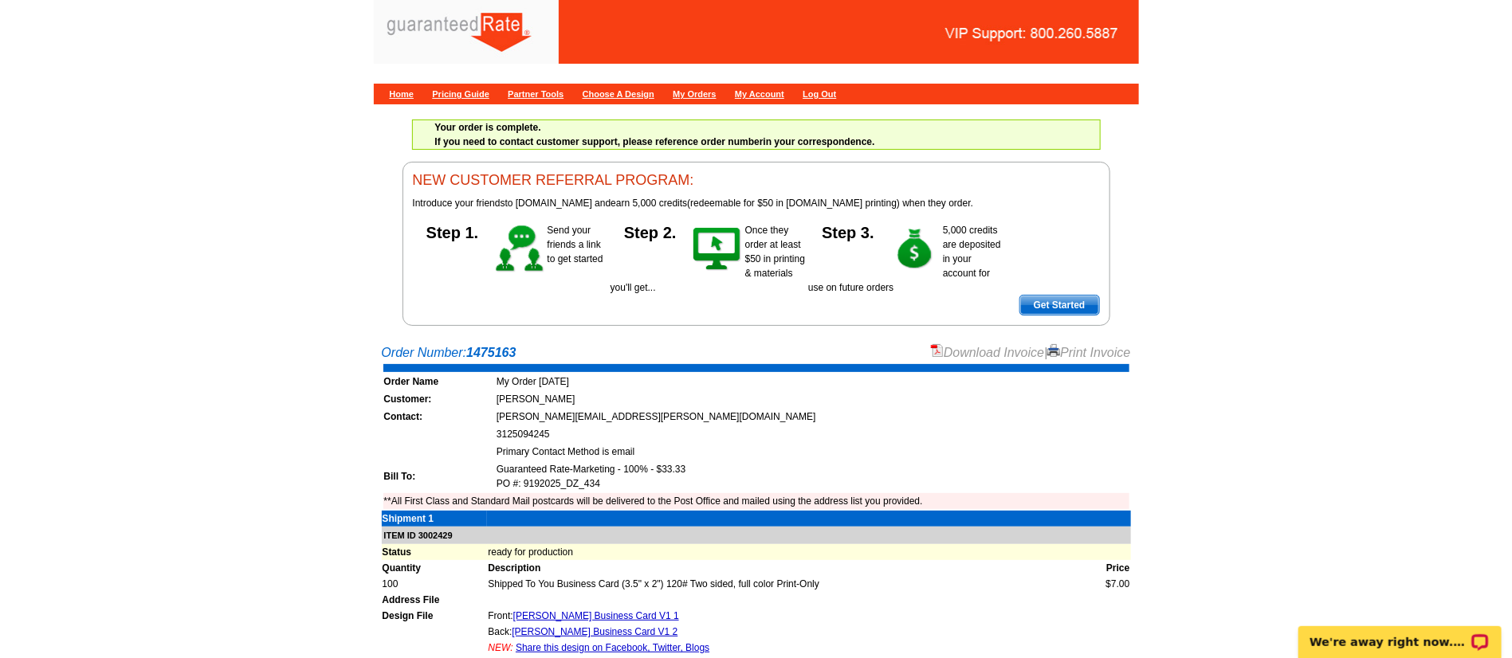
click at [994, 356] on link "Download Invoice" at bounding box center [987, 353] width 113 height 14
